Goal: Information Seeking & Learning: Learn about a topic

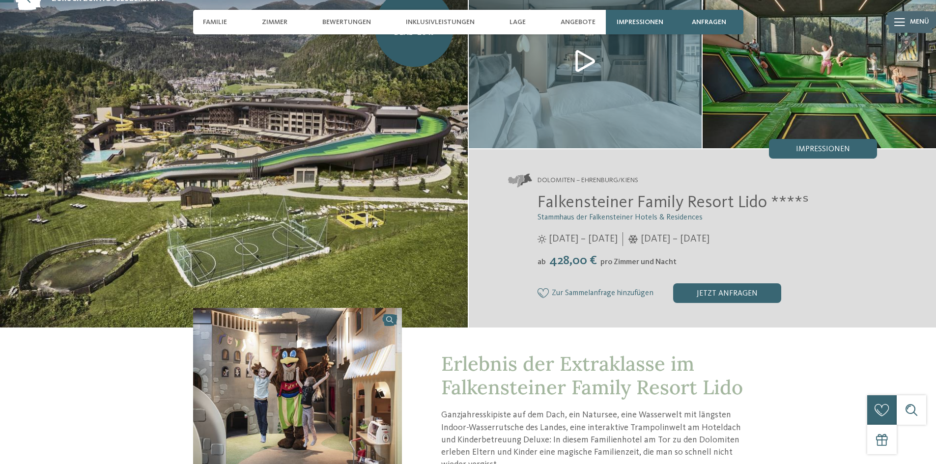
scroll to position [98, 0]
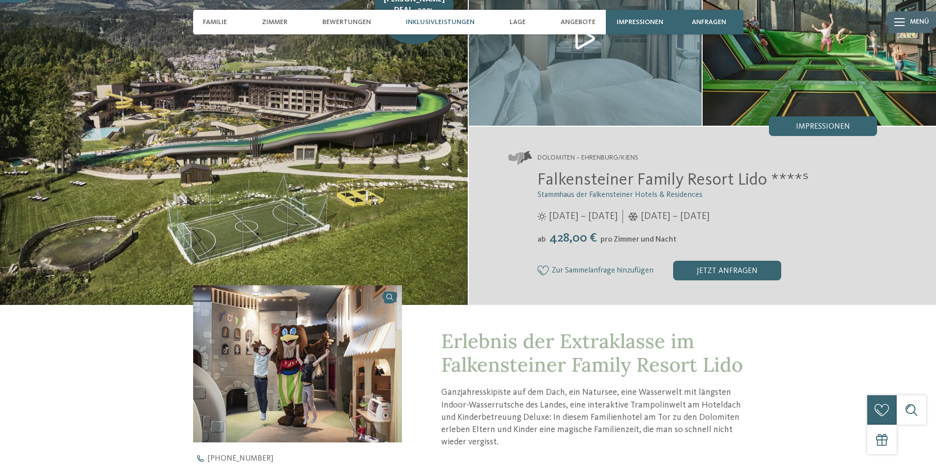
click at [422, 25] on span "Inklusivleistungen" at bounding box center [440, 22] width 69 height 8
drag, startPoint x: 537, startPoint y: 277, endPoint x: 770, endPoint y: 327, distance: 237.8
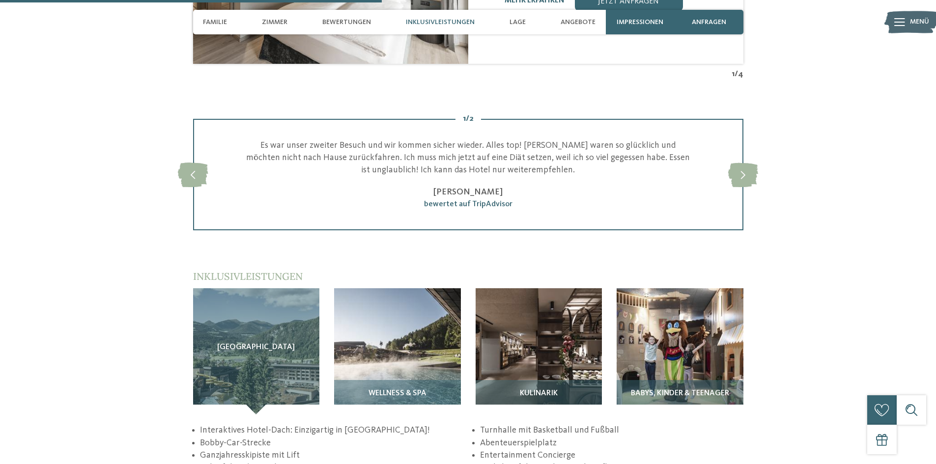
scroll to position [1425, 0]
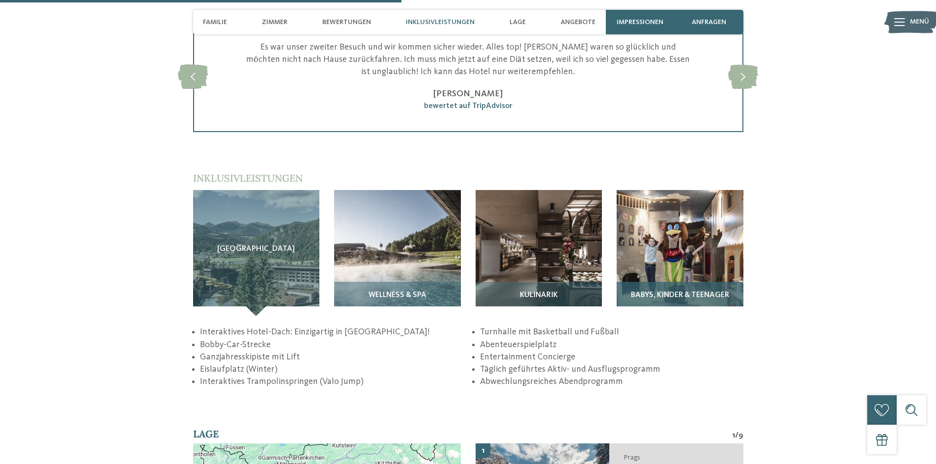
click at [664, 268] on img at bounding box center [680, 253] width 127 height 127
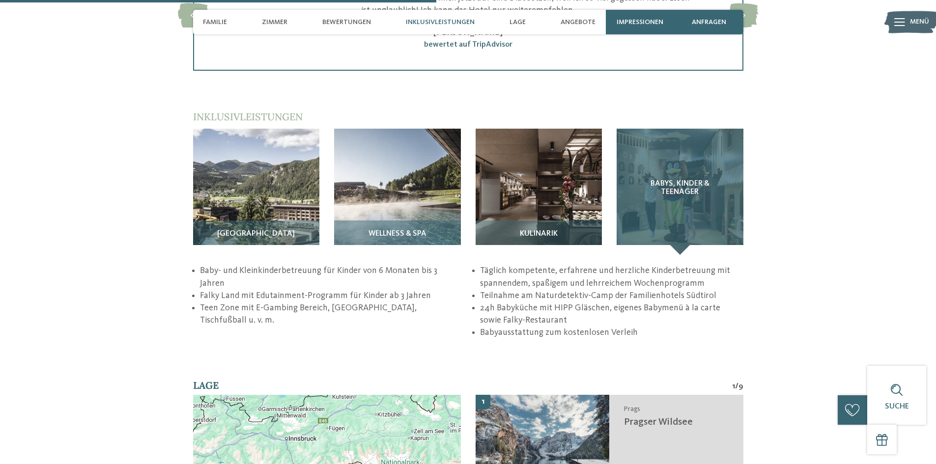
scroll to position [1572, 0]
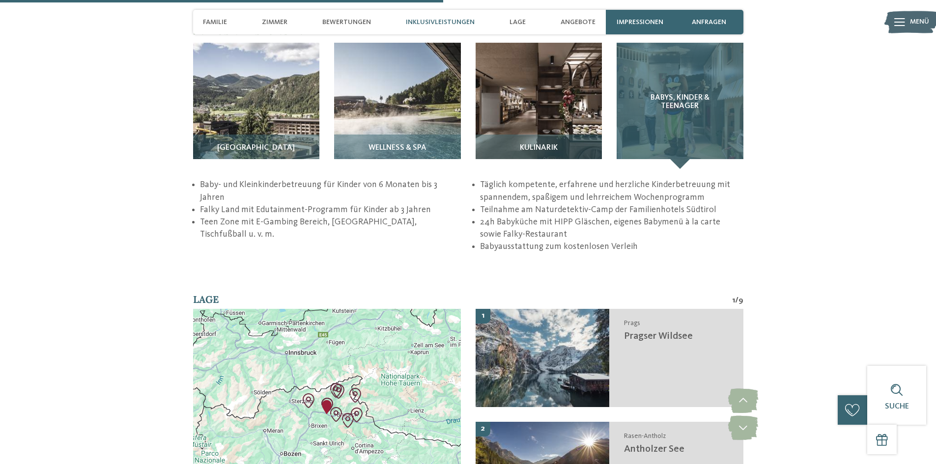
click at [676, 139] on div "Babys, Kinder & Teenager" at bounding box center [680, 106] width 127 height 127
click at [655, 76] on div "Babys, Kinder & Teenager" at bounding box center [680, 106] width 127 height 127
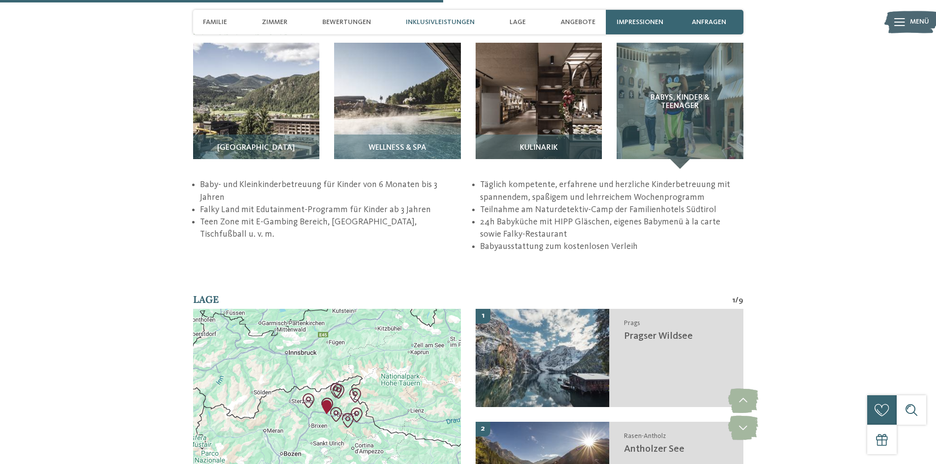
click at [701, 240] on div "zurück zur Hotelübersicht [PERSON_NAME] Deal -20% ab" at bounding box center [468, 102] width 936 height 3250
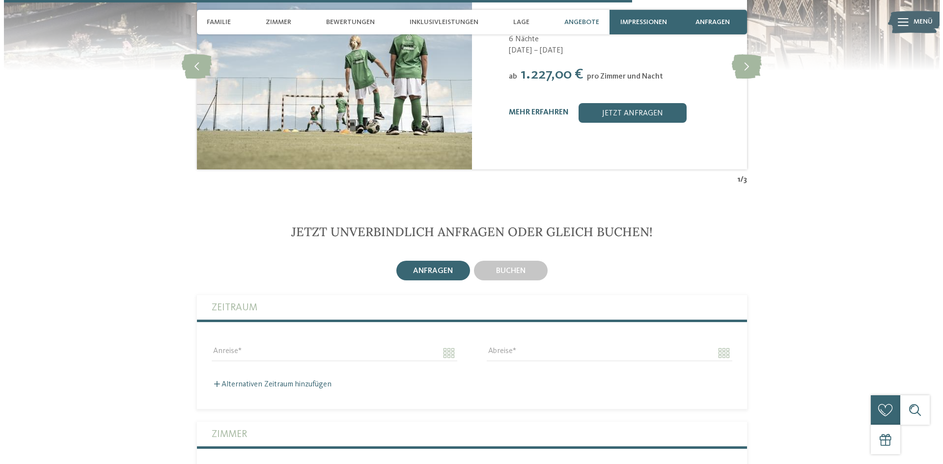
scroll to position [2358, 0]
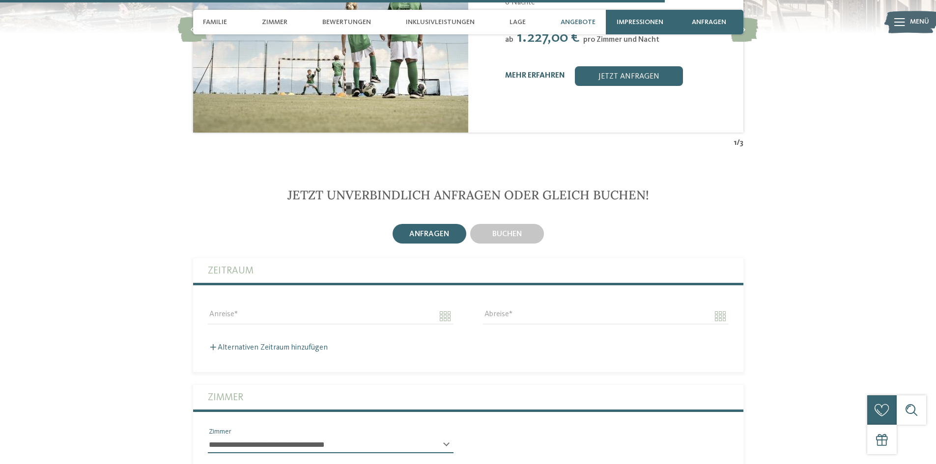
click at [527, 72] on link "mehr erfahren" at bounding box center [535, 76] width 60 height 8
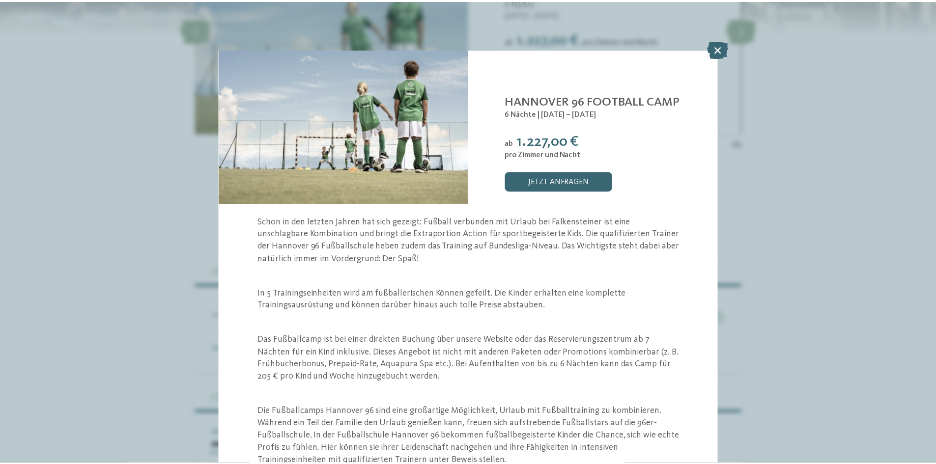
scroll to position [49, 0]
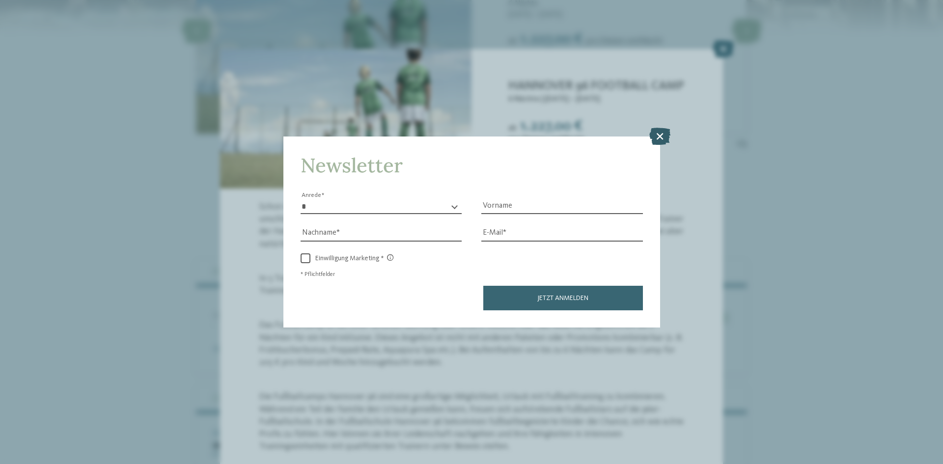
click at [657, 144] on icon at bounding box center [660, 136] width 21 height 17
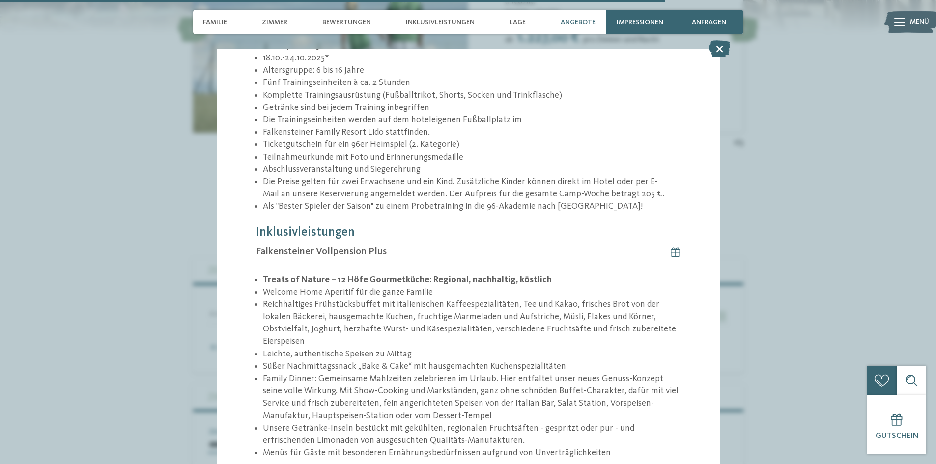
scroll to position [583, 0]
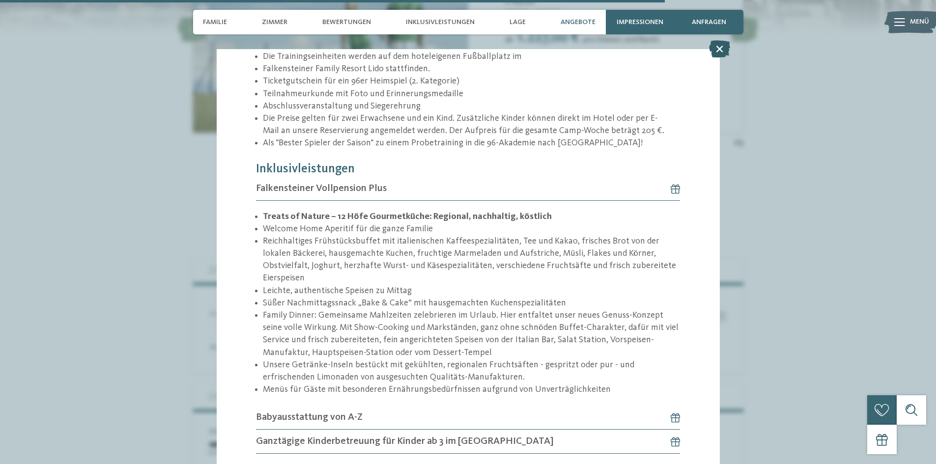
click at [716, 50] on icon at bounding box center [719, 48] width 21 height 17
